Goal: Information Seeking & Learning: Find specific fact

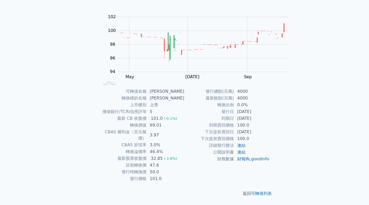
scroll to position [87, 0]
drag, startPoint x: 199, startPoint y: 103, endPoint x: 172, endPoint y: 103, distance: 27.3
click at [172, 162] on tr "目前轉換價 47.6" at bounding box center [142, 165] width 85 height 7
drag, startPoint x: 197, startPoint y: 109, endPoint x: 166, endPoint y: 106, distance: 31.2
click at [170, 168] on tr "發行時轉換價 50.0" at bounding box center [142, 171] width 85 height 7
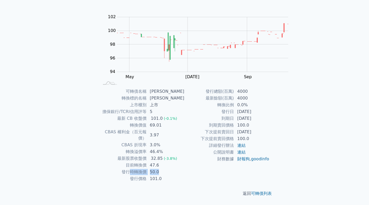
click at [147, 168] on td "發行時轉換價" at bounding box center [123, 171] width 47 height 7
click at [147, 162] on td "目前轉換價" at bounding box center [123, 165] width 47 height 7
drag, startPoint x: 197, startPoint y: 103, endPoint x: 165, endPoint y: 103, distance: 31.9
click at [165, 162] on tr "目前轉換價 47.6" at bounding box center [142, 165] width 85 height 7
copy tr "目前轉換價 47.6"
